Goal: Communication & Community: Answer question/provide support

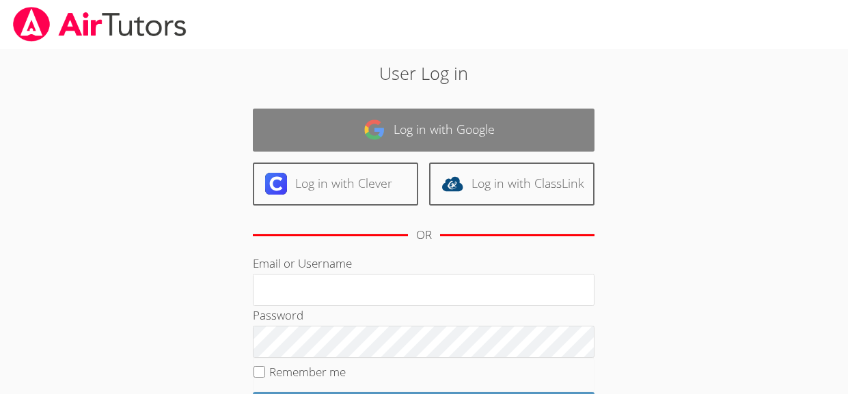
click at [514, 120] on link "Log in with Google" at bounding box center [424, 130] width 342 height 43
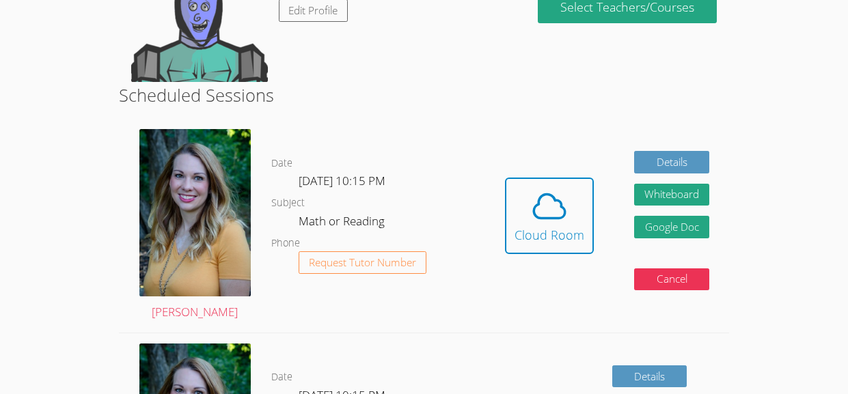
scroll to position [273, 0]
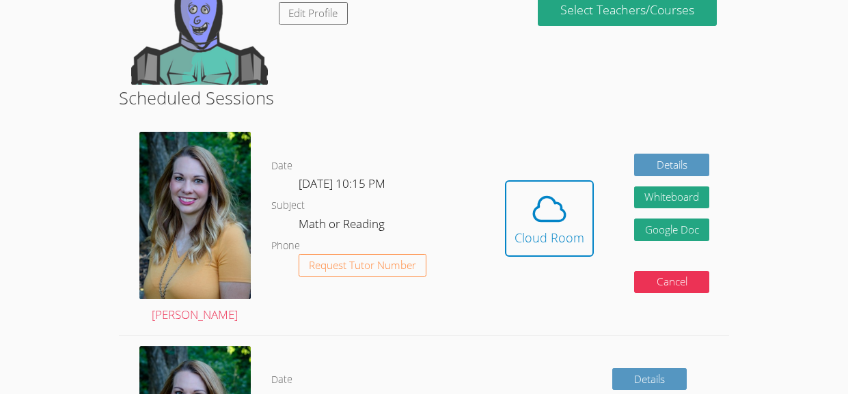
click at [455, 135] on div "Date [DATE] 10:15 PM Subject Math or Reading Phone Request Tutor Number" at bounding box center [378, 229] width 214 height 214
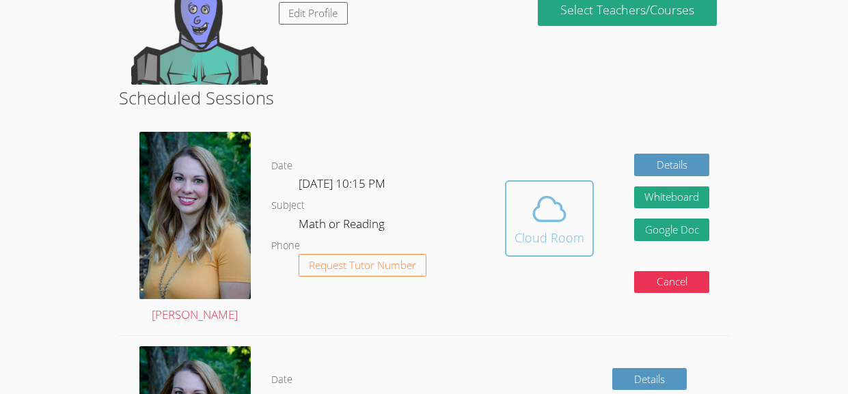
click at [538, 199] on icon at bounding box center [549, 209] width 38 height 38
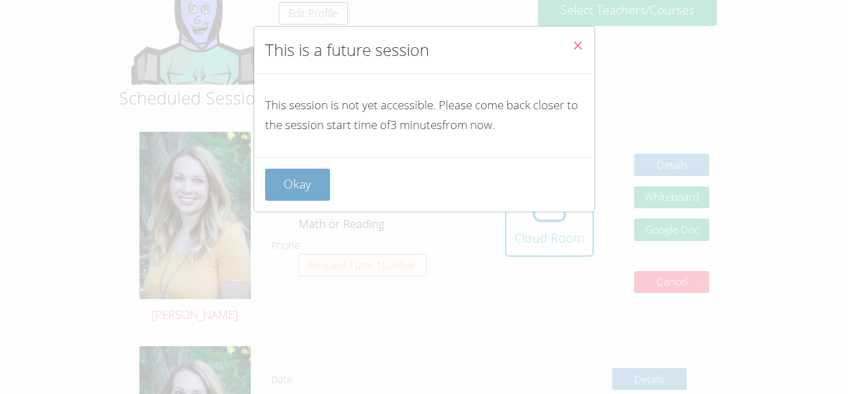
click at [314, 189] on button "Okay" at bounding box center [298, 185] width 66 height 32
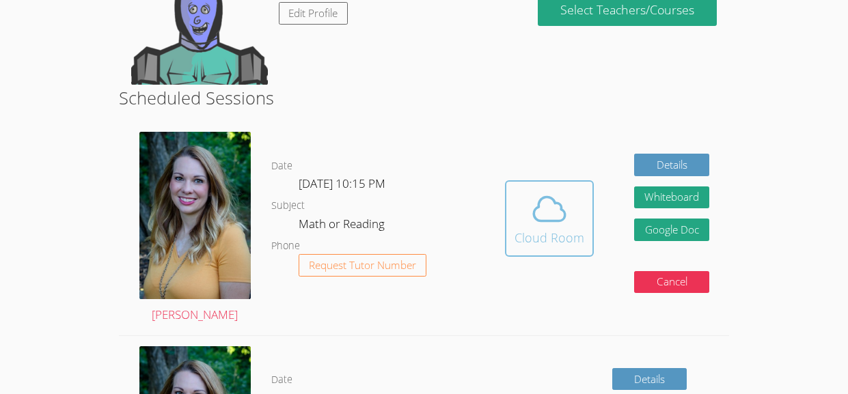
click at [545, 201] on icon at bounding box center [549, 209] width 38 height 38
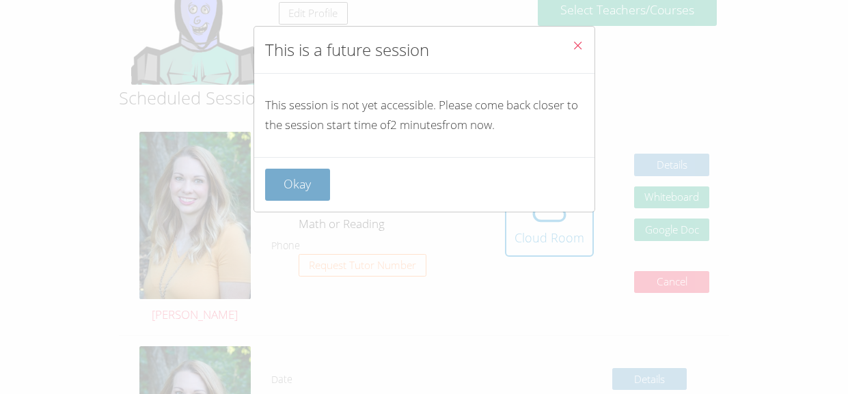
click at [282, 172] on button "Okay" at bounding box center [298, 185] width 66 height 32
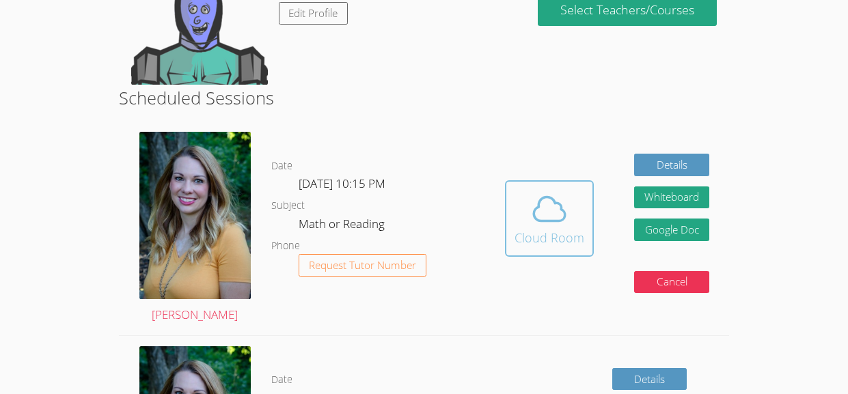
click at [554, 215] on icon at bounding box center [549, 209] width 38 height 38
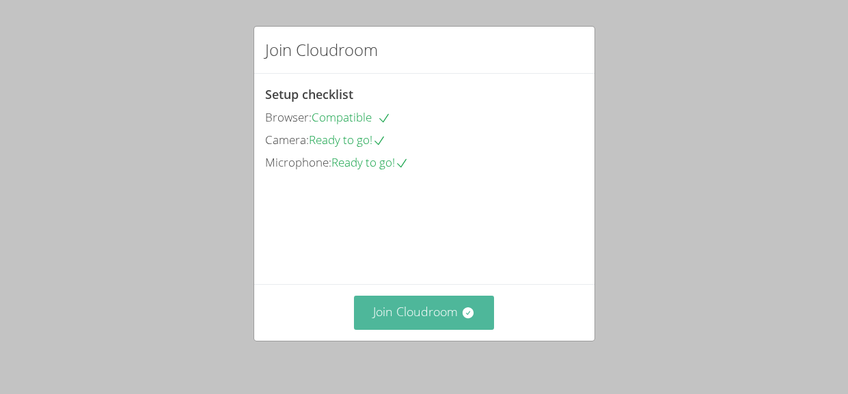
click at [472, 311] on icon at bounding box center [468, 313] width 11 height 11
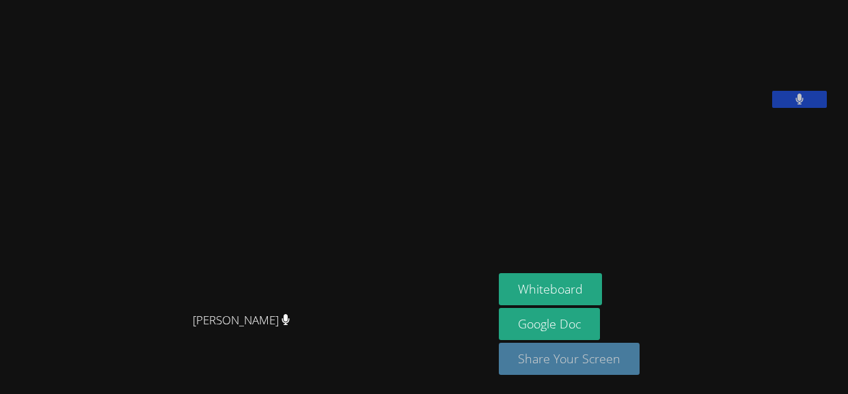
click at [623, 358] on button "Share Your Screen" at bounding box center [569, 359] width 141 height 32
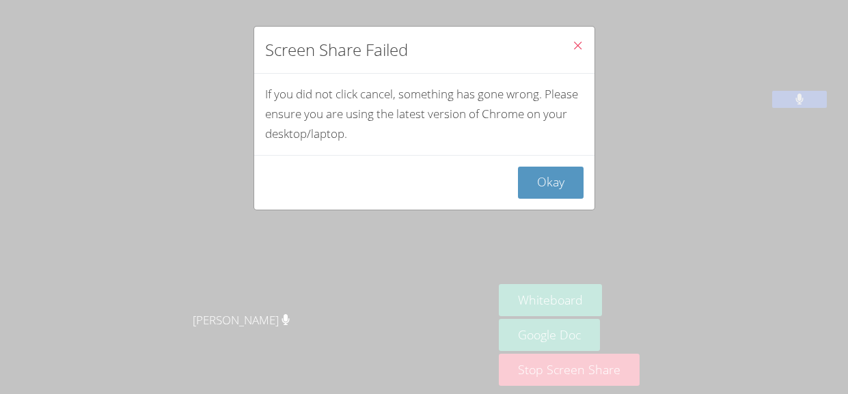
click at [578, 44] on icon "Close" at bounding box center [578, 46] width 12 height 12
click at [552, 170] on button "Okay" at bounding box center [551, 183] width 66 height 32
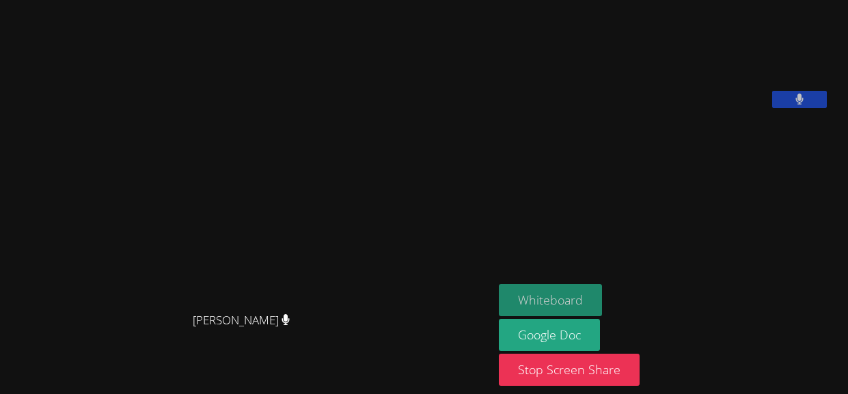
click at [580, 287] on button "Whiteboard" at bounding box center [550, 300] width 103 height 32
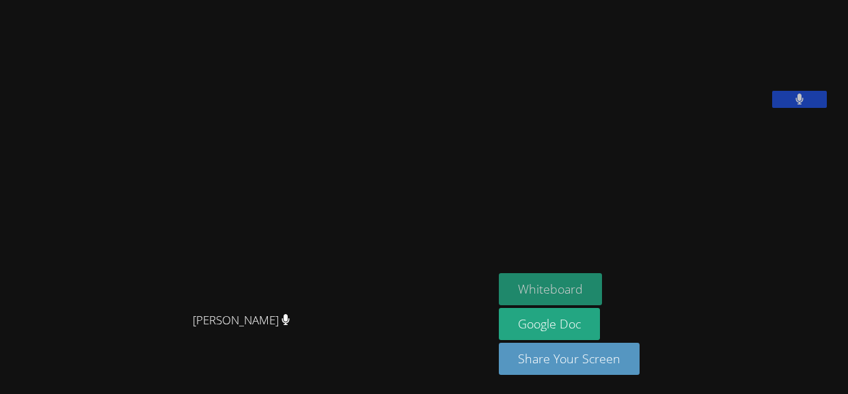
click at [597, 292] on button "Whiteboard" at bounding box center [550, 289] width 103 height 32
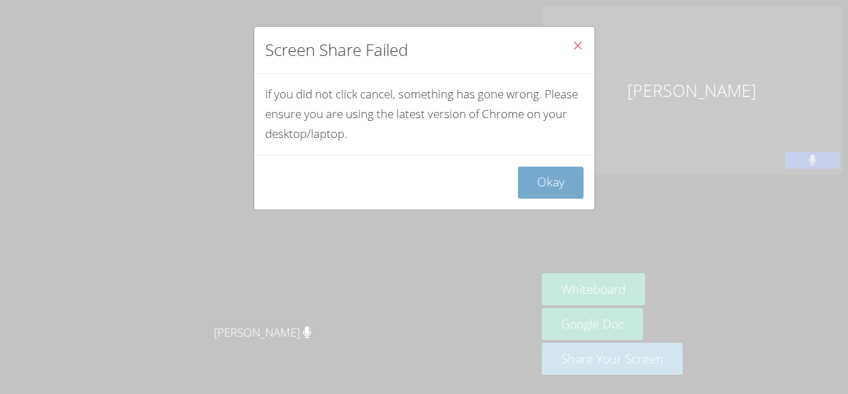
click at [574, 174] on button "Okay" at bounding box center [551, 183] width 66 height 32
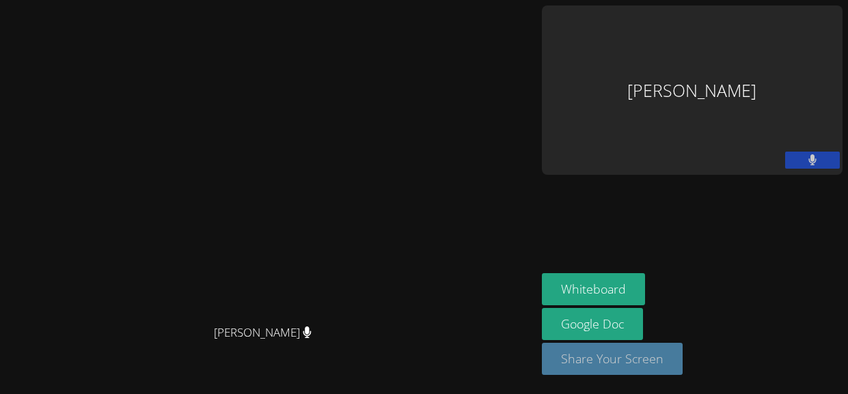
click at [683, 375] on button "Share Your Screen" at bounding box center [612, 359] width 141 height 32
